Goal: Task Accomplishment & Management: Use online tool/utility

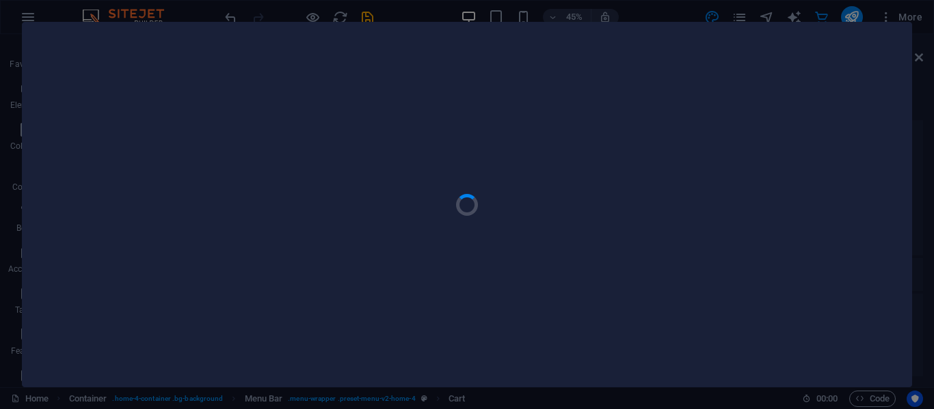
select select "rem"
select select "px"
select select "200"
select select "px"
select select "200"
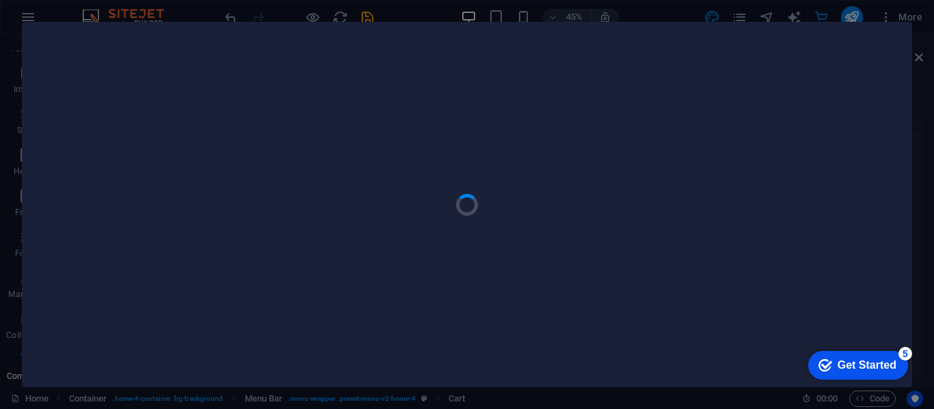
click at [532, 173] on div at bounding box center [467, 205] width 889 height 364
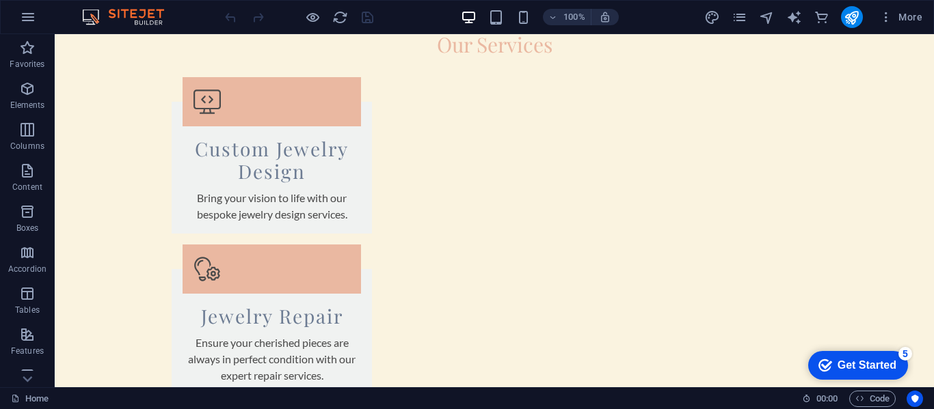
scroll to position [2051, 0]
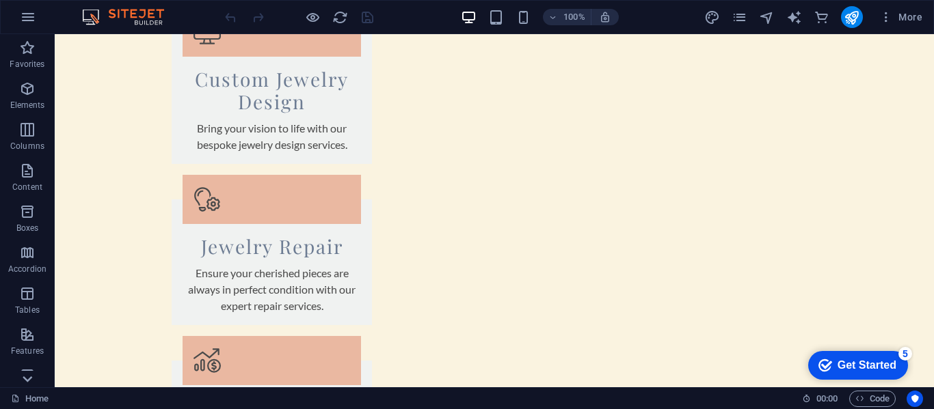
click at [27, 378] on icon at bounding box center [27, 379] width 19 height 19
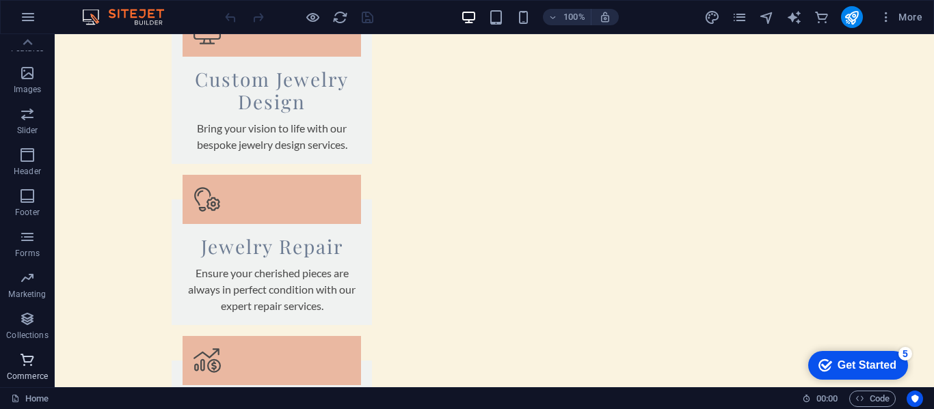
click at [23, 366] on icon "button" at bounding box center [27, 360] width 16 height 16
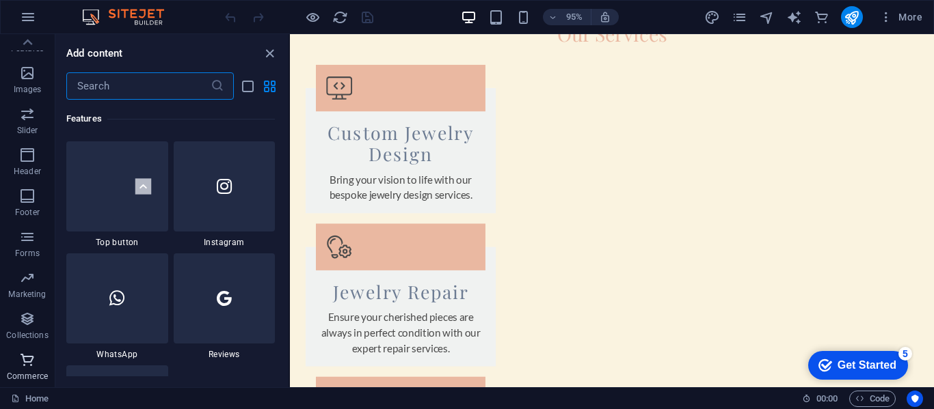
scroll to position [13172, 0]
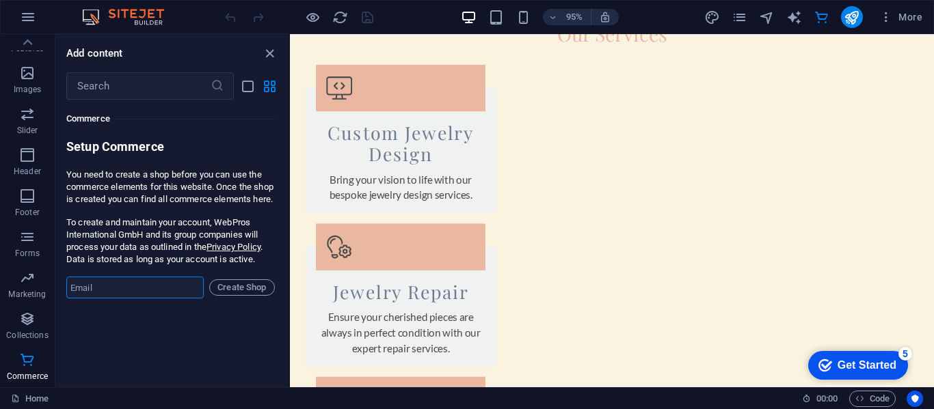
click at [163, 299] on input "email" at bounding box center [134, 288] width 137 height 22
type input "[EMAIL_ADDRESS][DOMAIN_NAME]"
click at [249, 296] on span "Create Shop" at bounding box center [241, 288] width 53 height 16
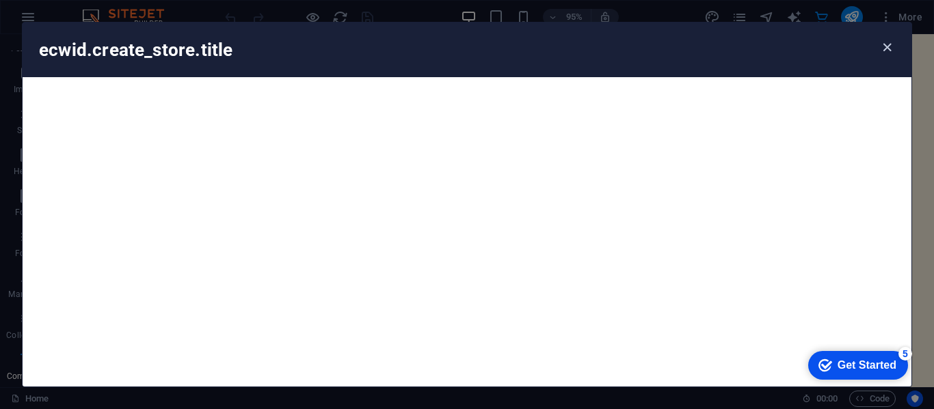
click at [886, 49] on icon "button" at bounding box center [887, 48] width 16 height 16
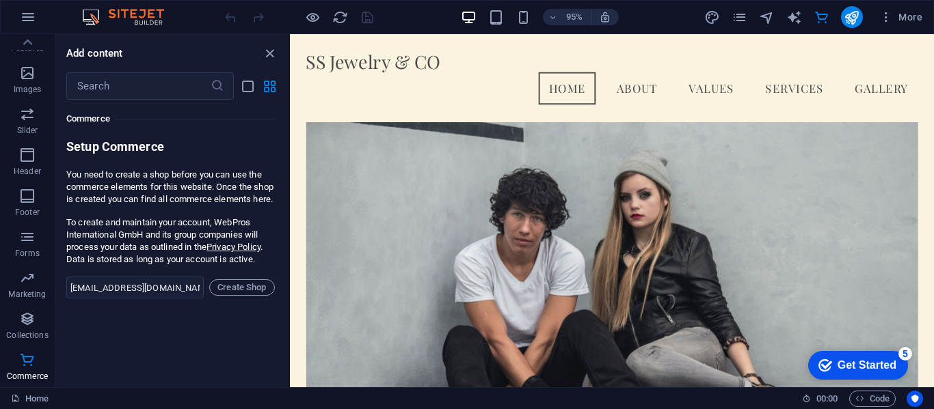
scroll to position [0, 0]
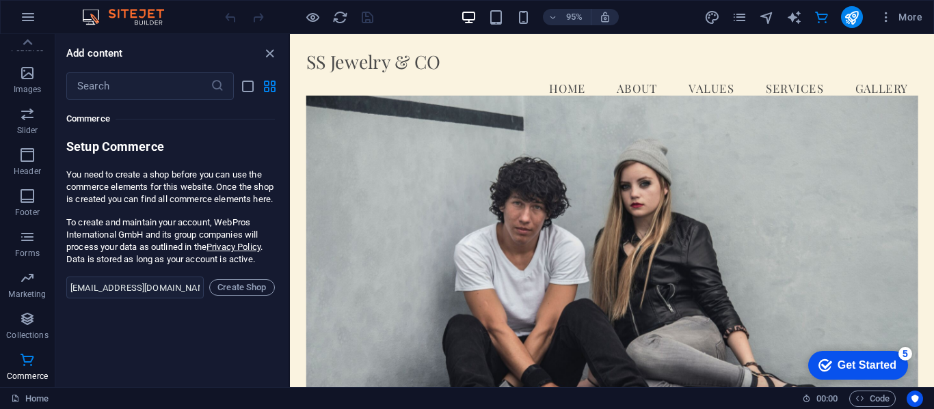
drag, startPoint x: 960, startPoint y: 373, endPoint x: 1219, endPoint y: 65, distance: 402.2
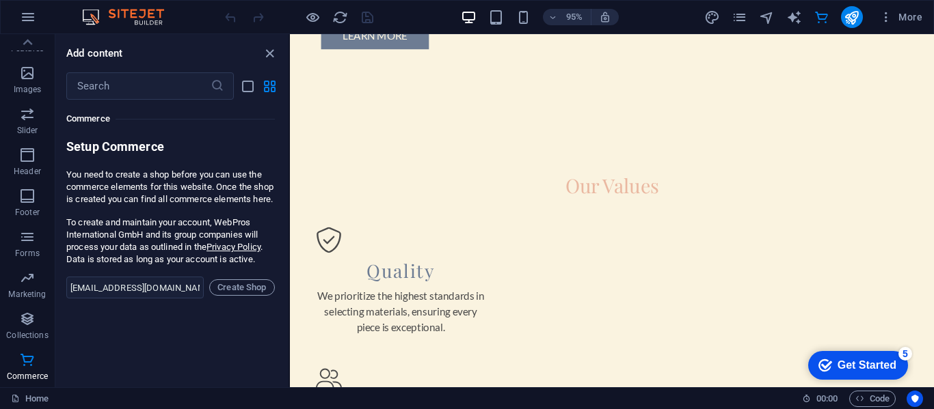
scroll to position [1124, 0]
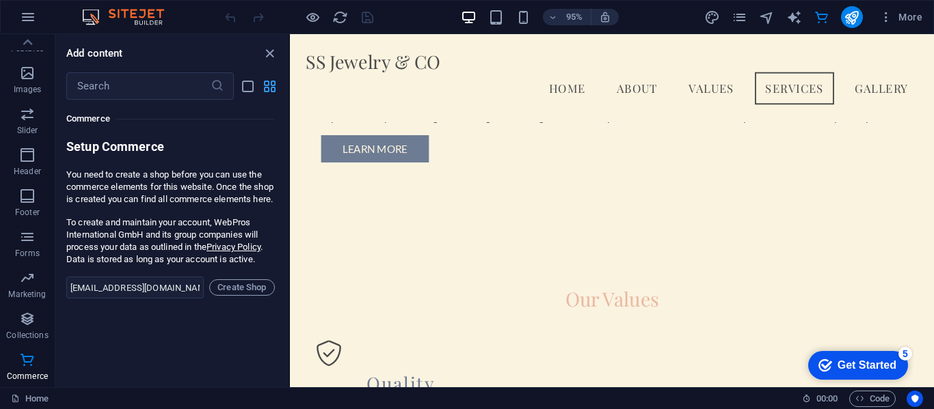
click at [263, 90] on icon "grid-view" at bounding box center [270, 87] width 16 height 16
click at [244, 85] on icon "list-view" at bounding box center [248, 87] width 16 height 16
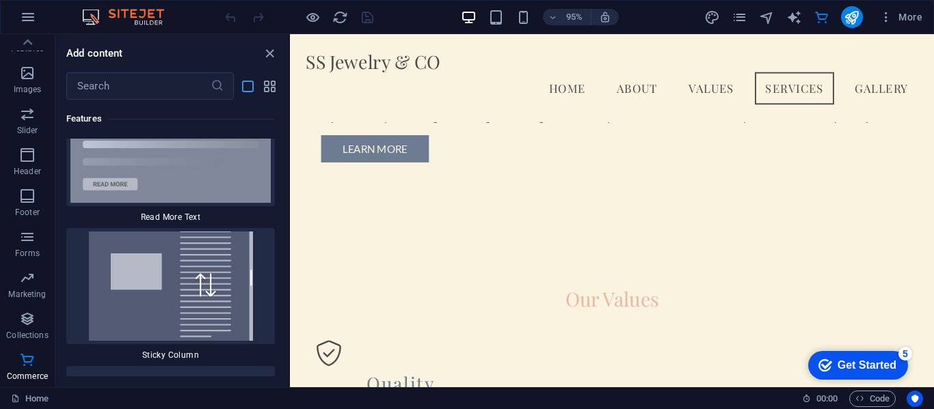
scroll to position [29557, 0]
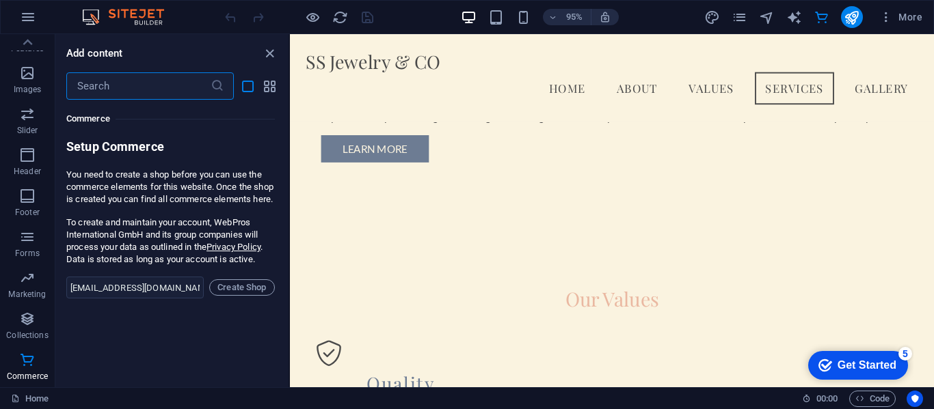
click at [192, 95] on input "text" at bounding box center [138, 85] width 144 height 27
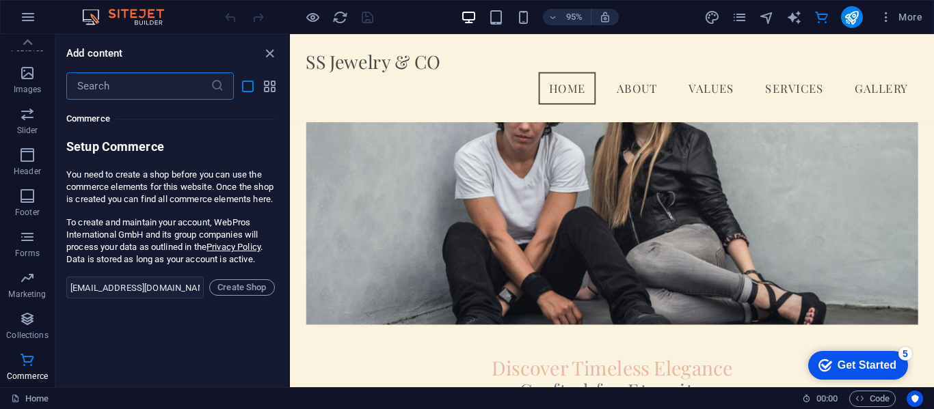
scroll to position [0, 0]
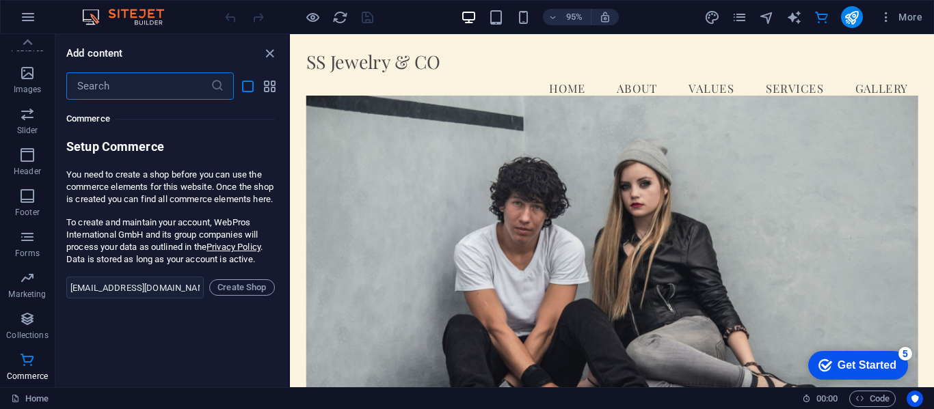
drag, startPoint x: 962, startPoint y: 242, endPoint x: 1212, endPoint y: 53, distance: 313.2
click at [0, 0] on icon "commerce" at bounding box center [0, 0] width 0 height 0
click at [271, 52] on icon "close panel" at bounding box center [270, 54] width 16 height 16
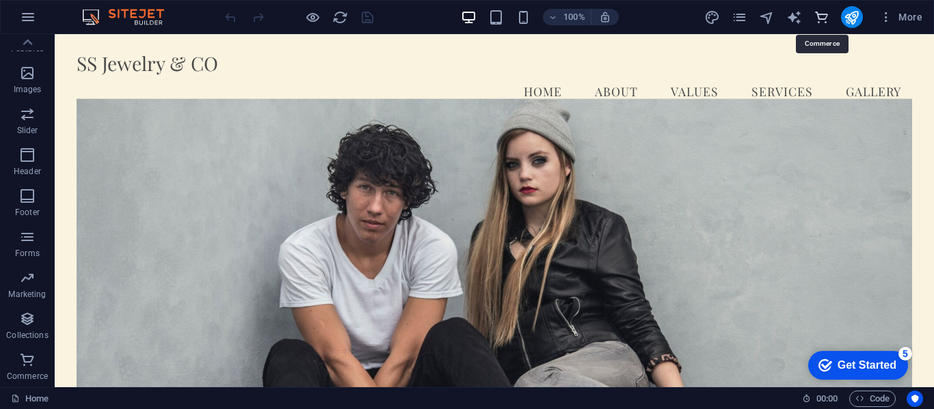
click at [0, 0] on icon "commerce" at bounding box center [0, 0] width 0 height 0
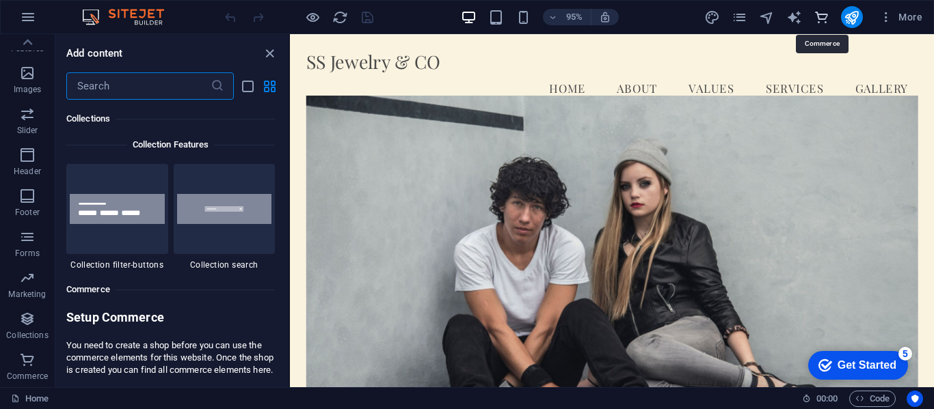
scroll to position [13172, 0]
